Goal: Check status: Check status

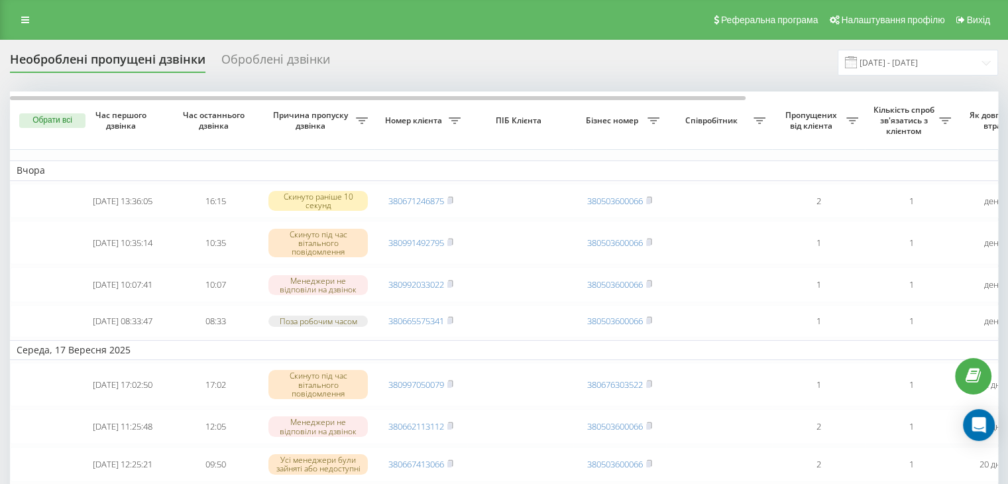
click at [25, 7] on div "Реферальна програма Налаштування профілю Вихід" at bounding box center [504, 20] width 1008 height 40
click at [24, 13] on link at bounding box center [25, 20] width 24 height 19
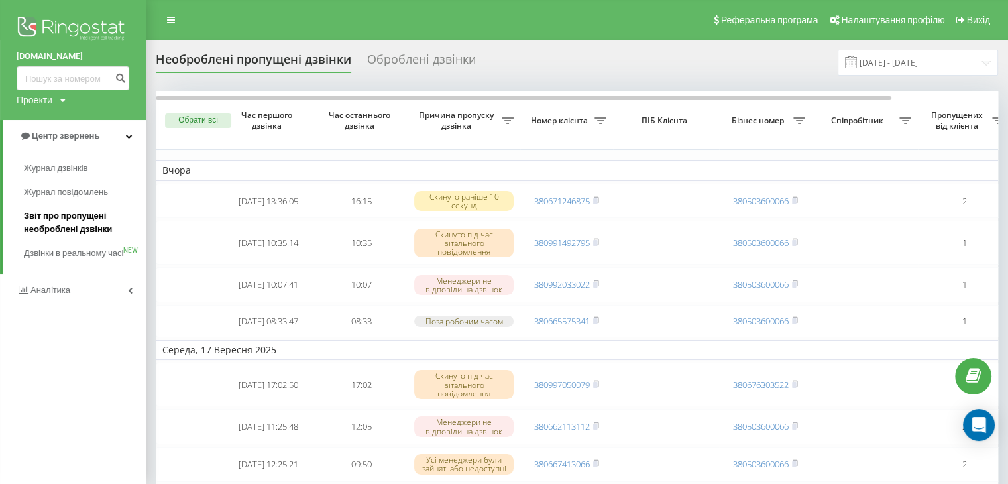
click at [64, 232] on span "Звіт про пропущені необроблені дзвінки" at bounding box center [81, 222] width 115 height 27
